Goal: Check status: Check status

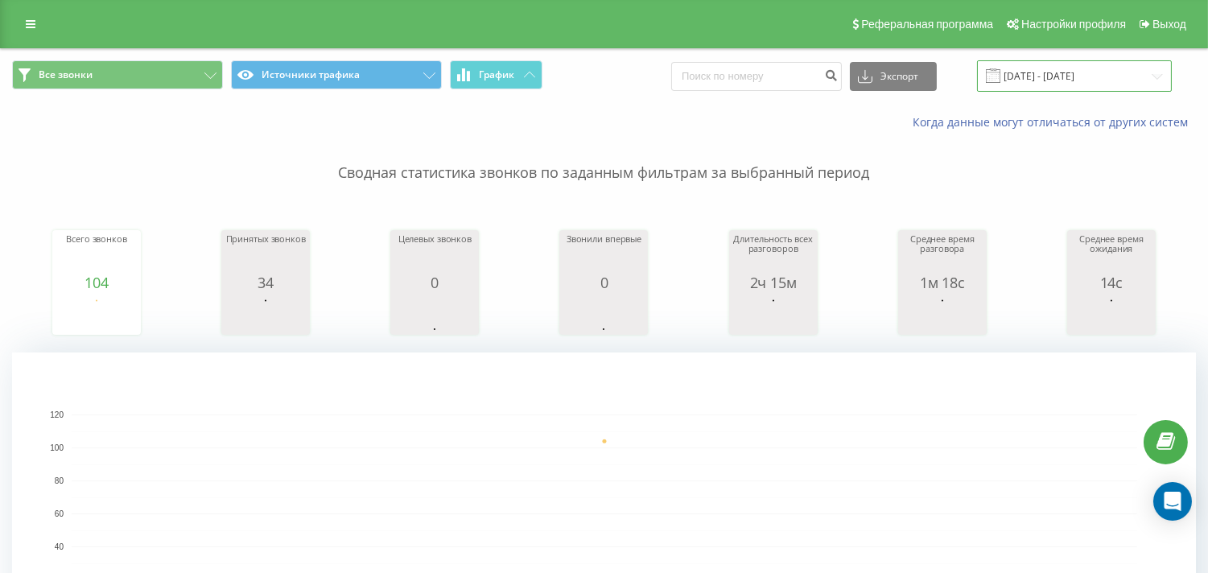
drag, startPoint x: 1150, startPoint y: 75, endPoint x: 1140, endPoint y: 87, distance: 15.5
click at [1149, 74] on input "[DATE] - [DATE]" at bounding box center [1074, 75] width 195 height 31
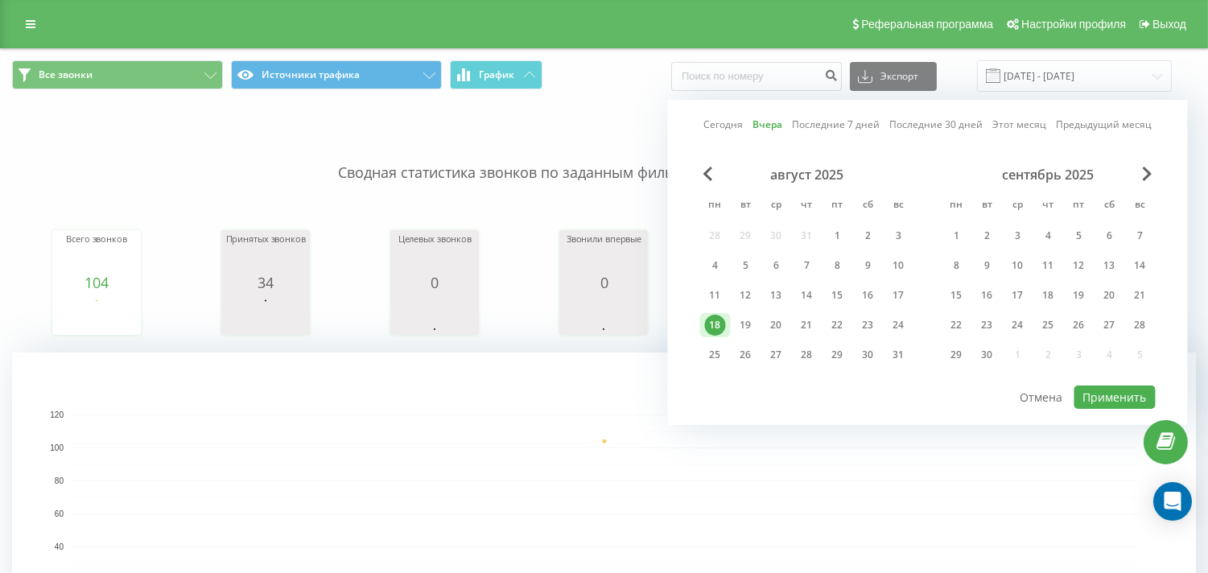
click at [722, 323] on div "18" at bounding box center [715, 325] width 21 height 21
click at [1105, 397] on button "Применить" at bounding box center [1115, 397] width 81 height 23
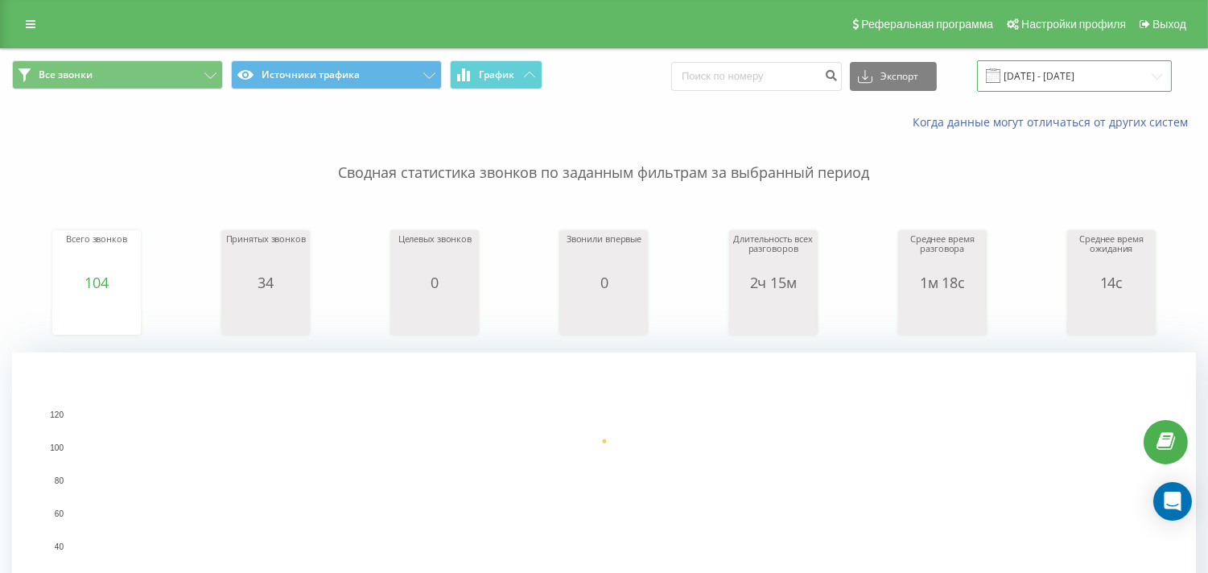
drag, startPoint x: 1125, startPoint y: 75, endPoint x: 1116, endPoint y: 83, distance: 12.0
click at [1125, 75] on input "[DATE] - [DATE]" at bounding box center [1074, 75] width 195 height 31
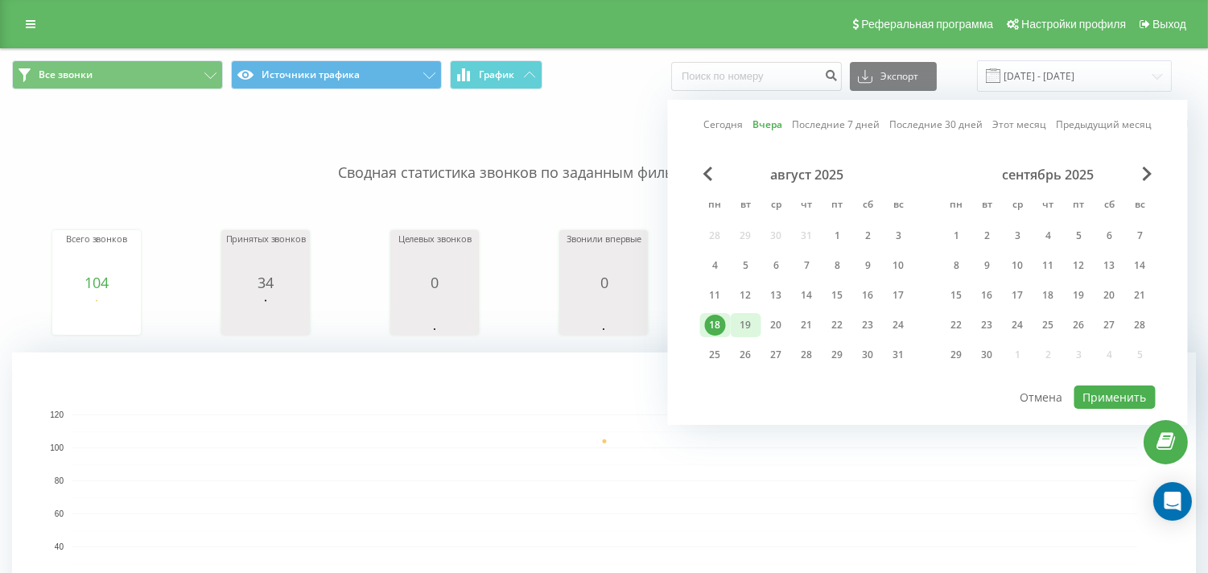
click at [753, 330] on div "19" at bounding box center [746, 325] width 21 height 21
click at [1099, 403] on button "Применить" at bounding box center [1115, 397] width 81 height 23
type input "[DATE] - [DATE]"
